Goal: Find specific page/section: Find specific page/section

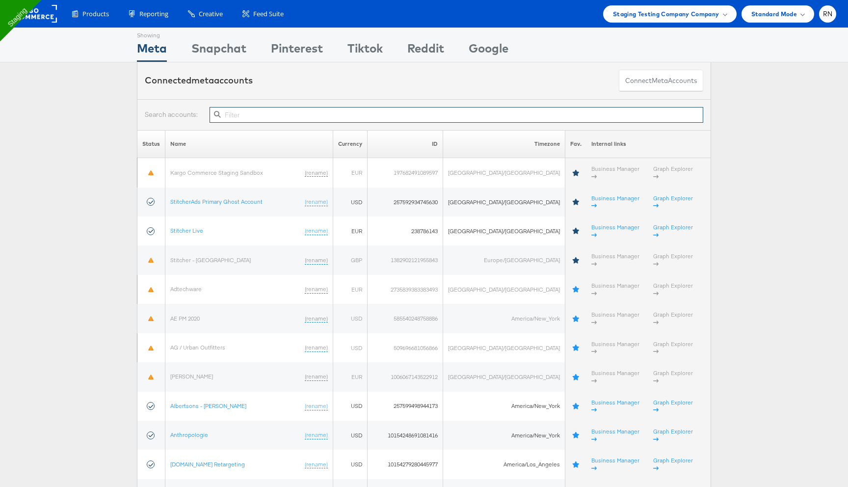
click at [247, 114] on input "text" at bounding box center [457, 115] width 494 height 16
type input "p"
click at [225, 52] on div "Snapchat" at bounding box center [218, 51] width 55 height 22
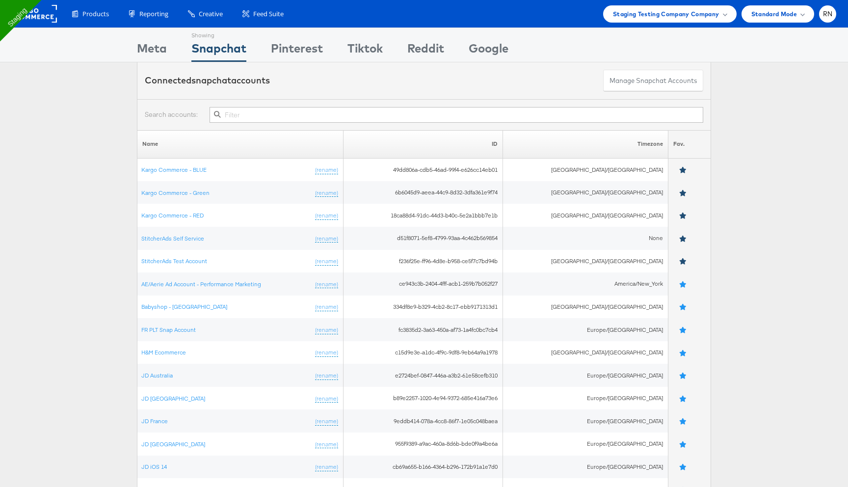
click at [157, 50] on div "Meta" at bounding box center [152, 51] width 30 height 22
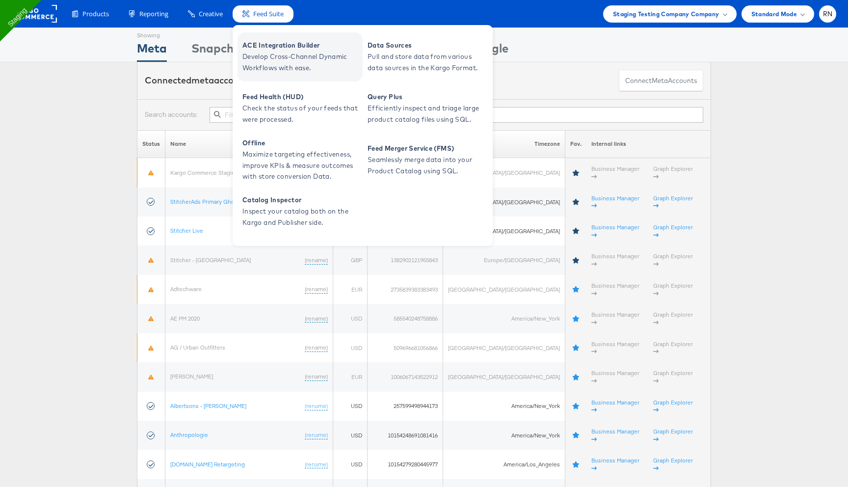
click at [283, 53] on span "Develop Cross-Channel Dynamic Workflows with ease." at bounding box center [301, 62] width 118 height 23
